Goal: Register for event/course

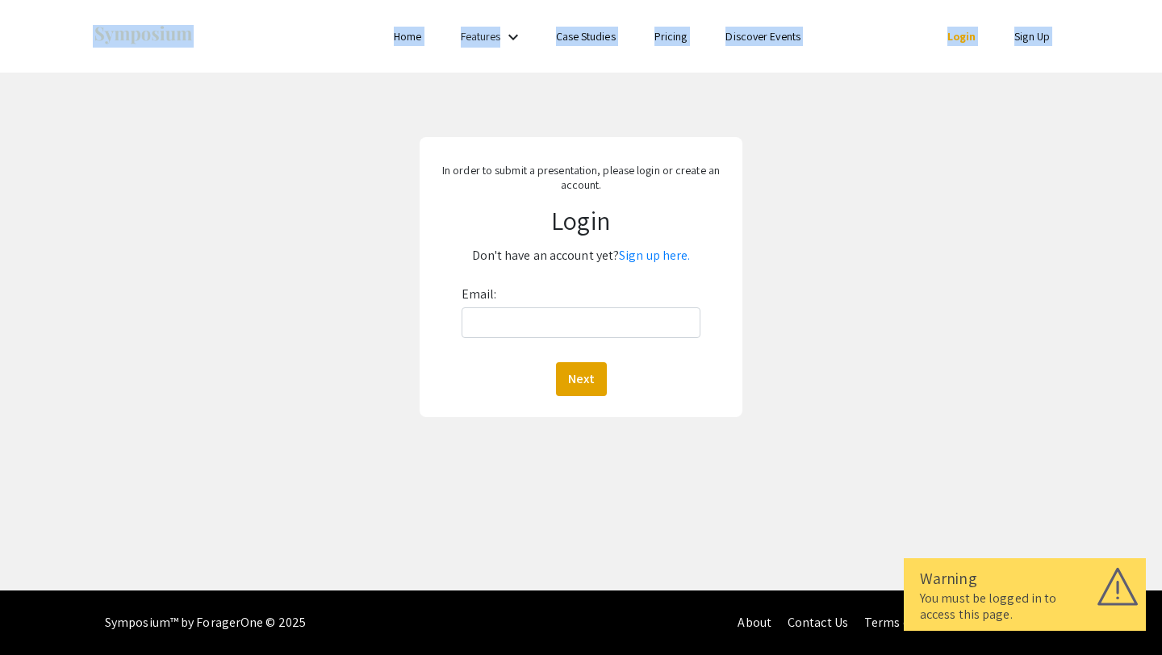
drag, startPoint x: 822, startPoint y: 143, endPoint x: 701, endPoint y: -7, distance: 193.4
click at [701, 0] on html "Warning You must be logged in to access this page. Skip navigation Home Feature…" at bounding box center [581, 327] width 1162 height 655
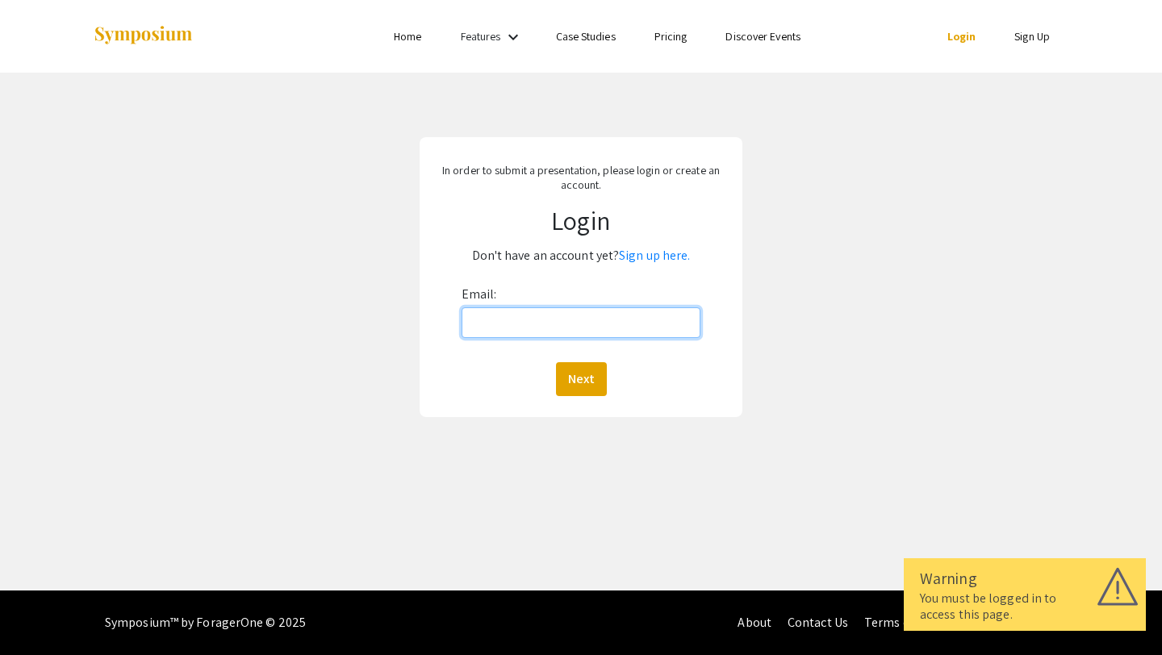
click at [634, 308] on input "Email:" at bounding box center [582, 323] width 240 height 31
type input "[EMAIL_ADDRESS][DOMAIN_NAME]"
drag, startPoint x: 627, startPoint y: 318, endPoint x: 474, endPoint y: 308, distance: 153.7
click at [477, 311] on input "[EMAIL_ADDRESS][DOMAIN_NAME]" at bounding box center [582, 323] width 240 height 31
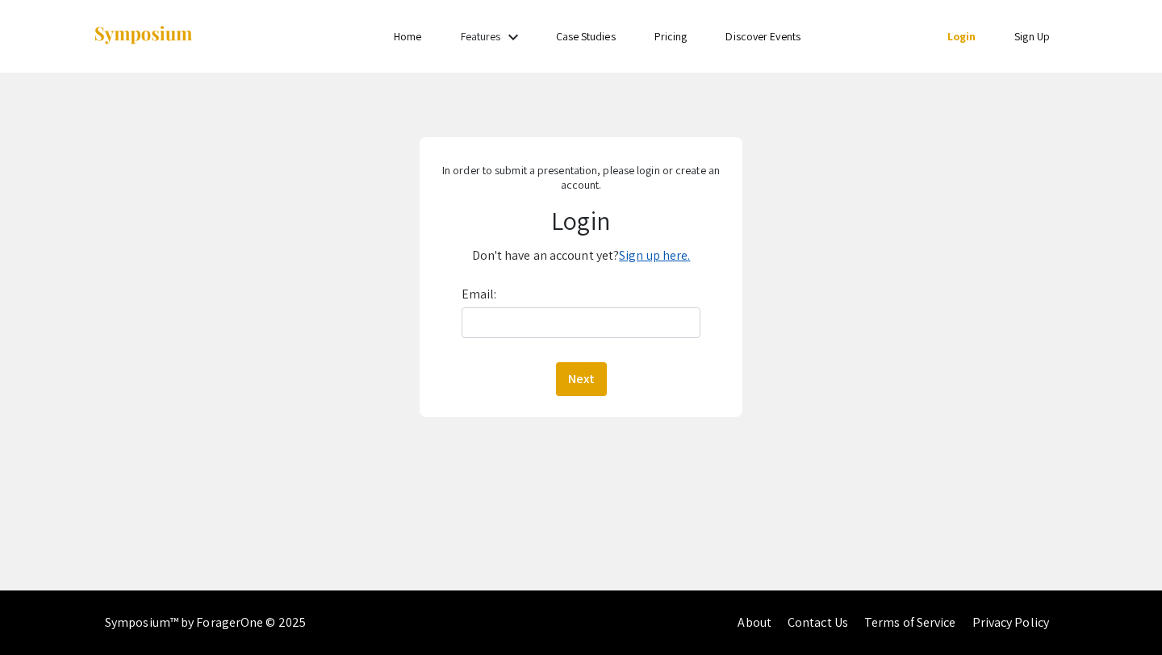
click at [669, 256] on link "Sign up here." at bounding box center [654, 255] width 71 height 17
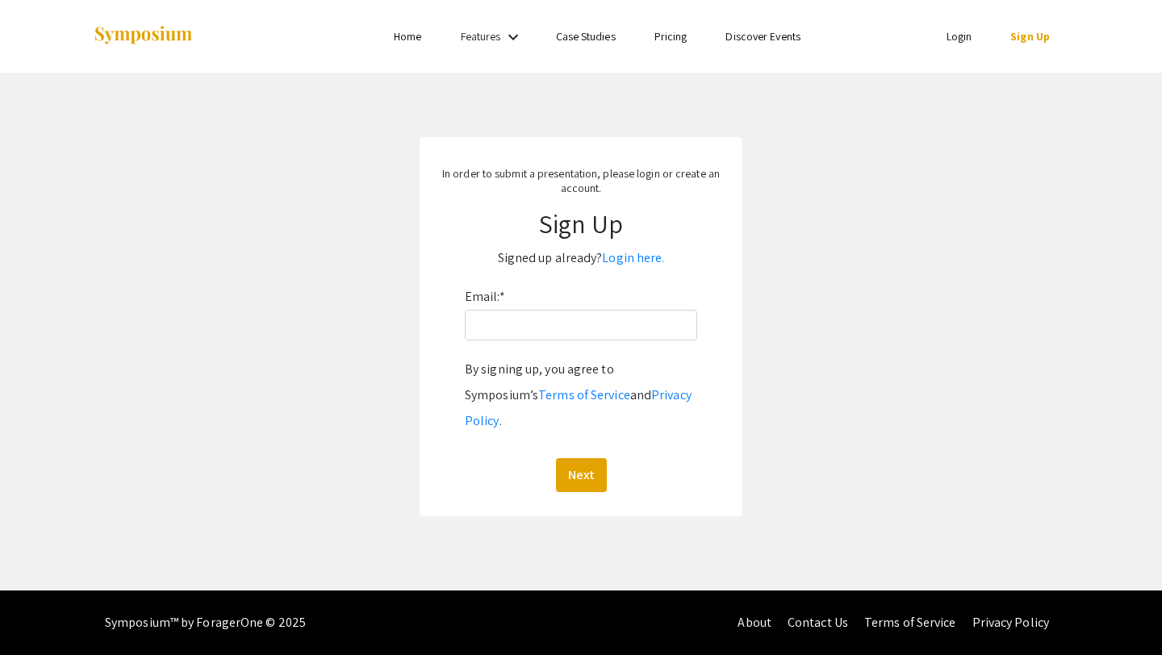
click at [555, 305] on div "Email: * By signing up, you agree to Symposium’s Terms of Service and Privacy P…" at bounding box center [581, 388] width 232 height 208
click at [544, 324] on input "Email: *" at bounding box center [581, 325] width 232 height 31
type input "[EMAIL_ADDRESS][DOMAIN_NAME]"
click at [570, 463] on button "Next" at bounding box center [581, 475] width 51 height 34
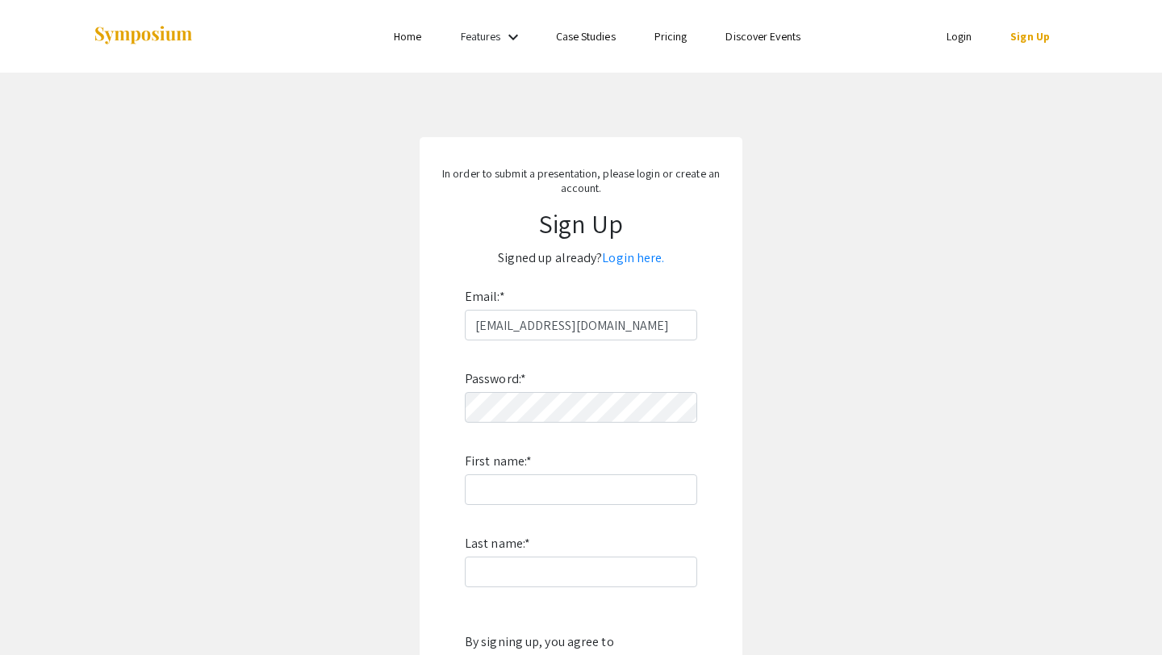
click at [548, 388] on div "Password: * First name: * Last name: * By signing up, you agree to Symposium’s …" at bounding box center [581, 553] width 232 height 425
click at [533, 508] on div "Password: * First name: * Last name: * By signing up, you agree to Symposium’s …" at bounding box center [581, 553] width 232 height 425
click at [533, 489] on input "First name: *" at bounding box center [581, 490] width 232 height 31
type input "[PERSON_NAME]"
type input "May"
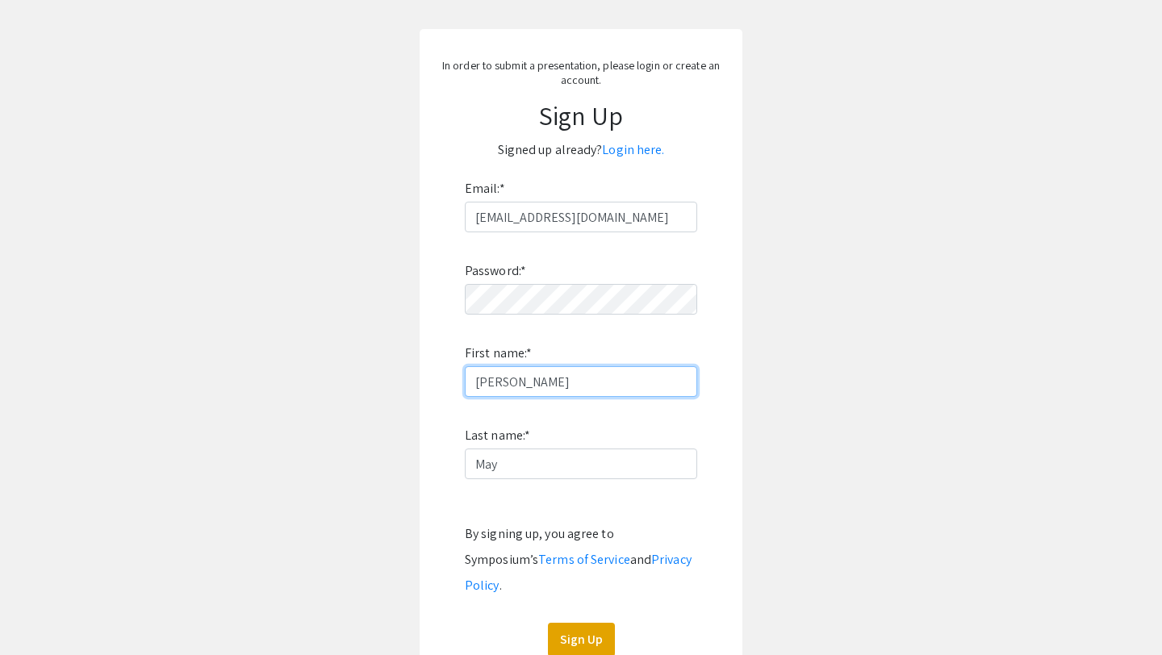
scroll to position [228, 0]
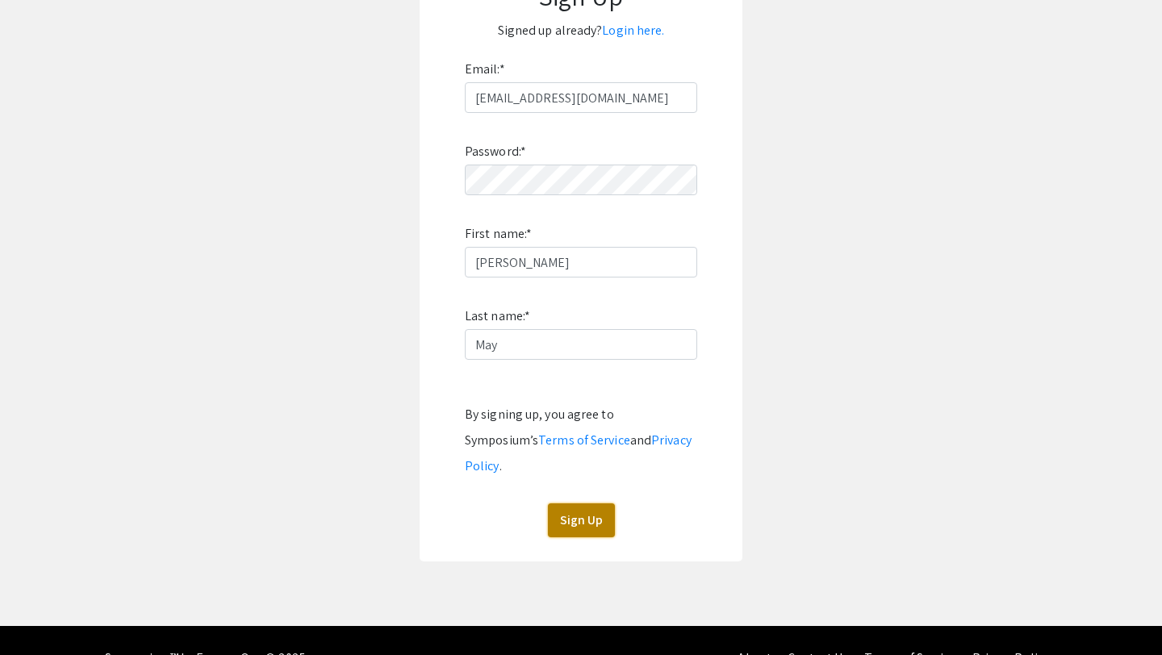
click at [588, 504] on button "Sign Up" at bounding box center [581, 521] width 67 height 34
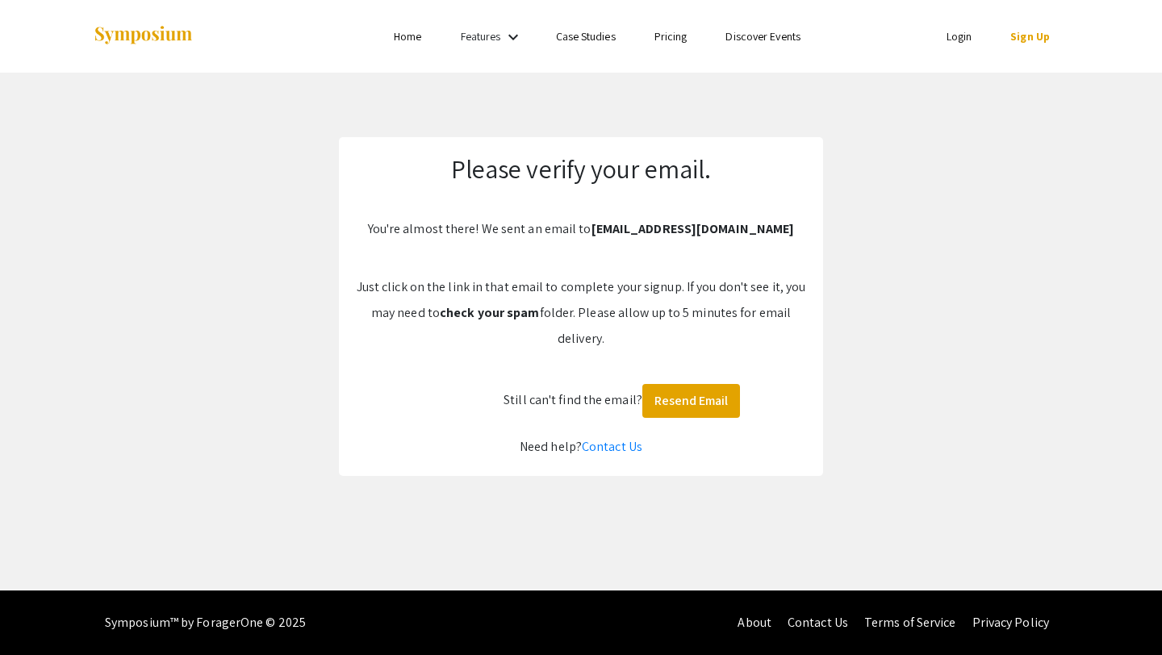
scroll to position [0, 0]
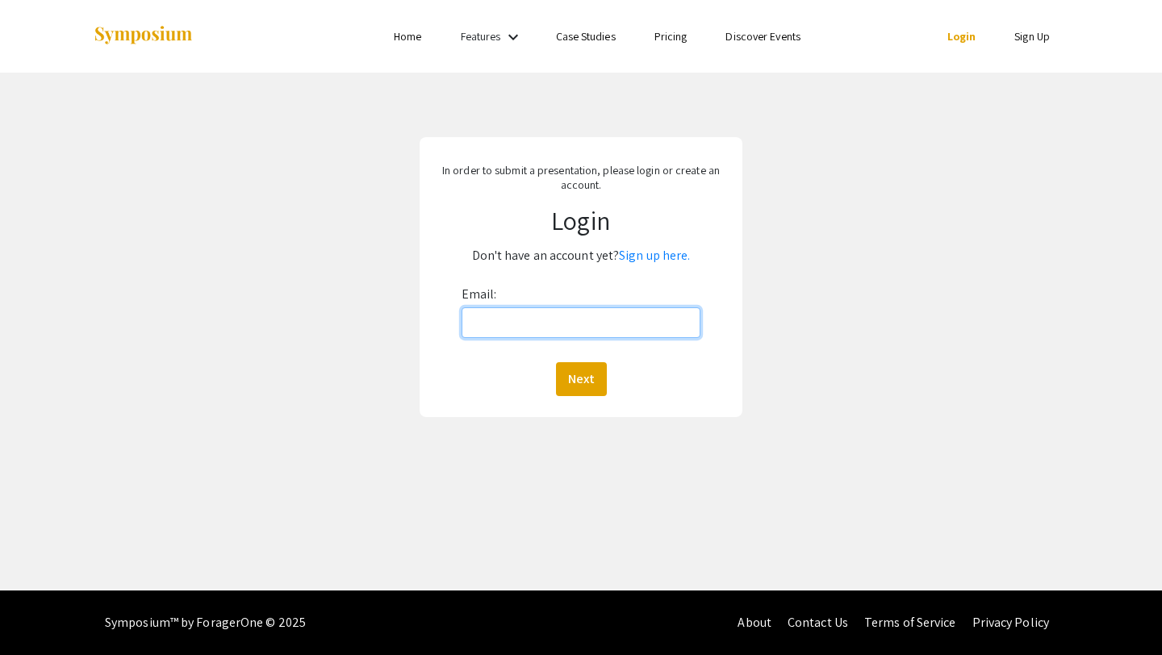
click at [522, 332] on input "Email:" at bounding box center [582, 323] width 240 height 31
type input "[EMAIL_ADDRESS][DOMAIN_NAME]"
click at [593, 371] on button "Next" at bounding box center [581, 379] width 51 height 34
click at [584, 375] on button "Next" at bounding box center [581, 379] width 51 height 34
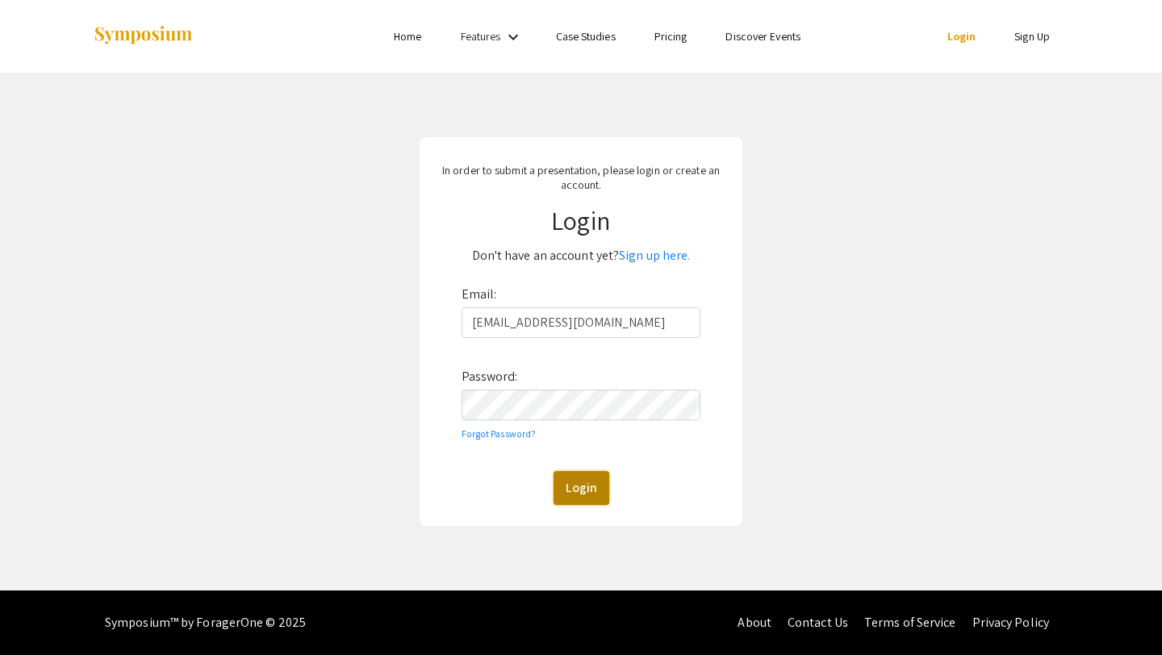
click at [580, 483] on button "Login" at bounding box center [582, 488] width 56 height 34
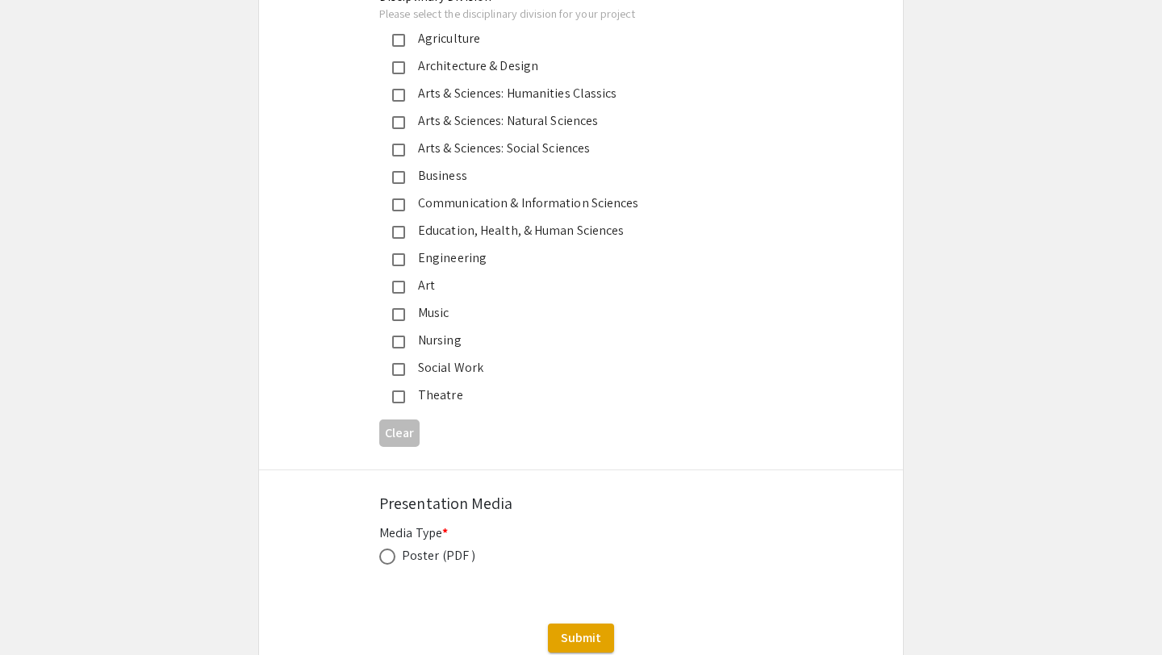
scroll to position [4243, 0]
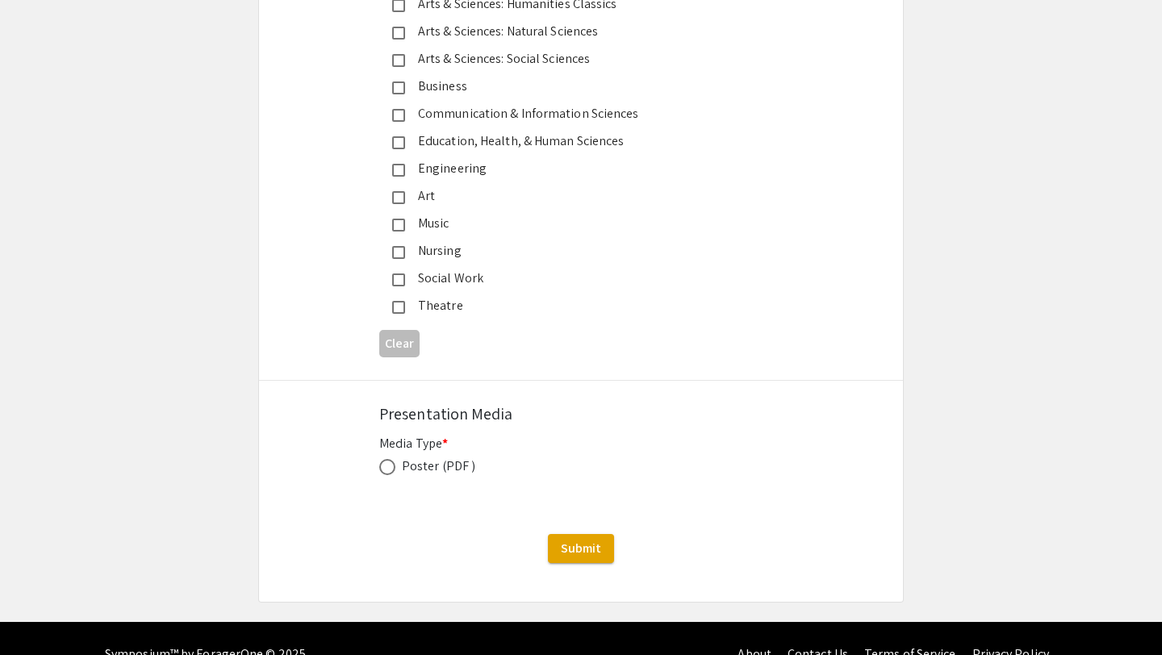
click at [458, 457] on div "Poster (PDF )" at bounding box center [438, 466] width 73 height 19
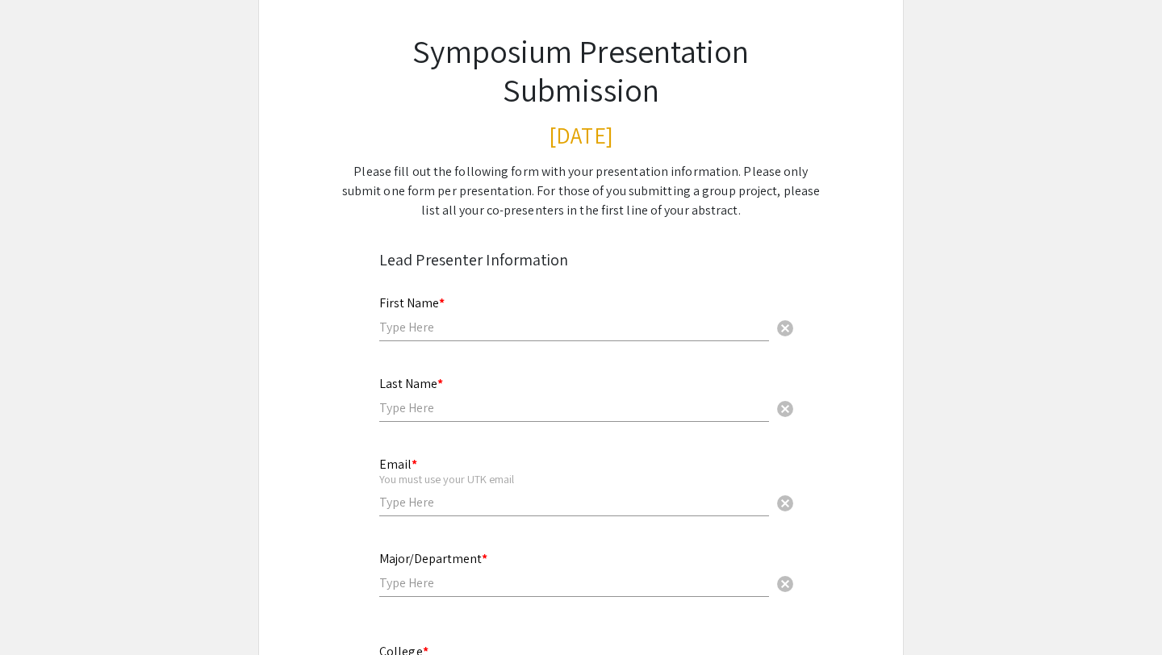
scroll to position [0, 0]
